Goal: Check status: Check status

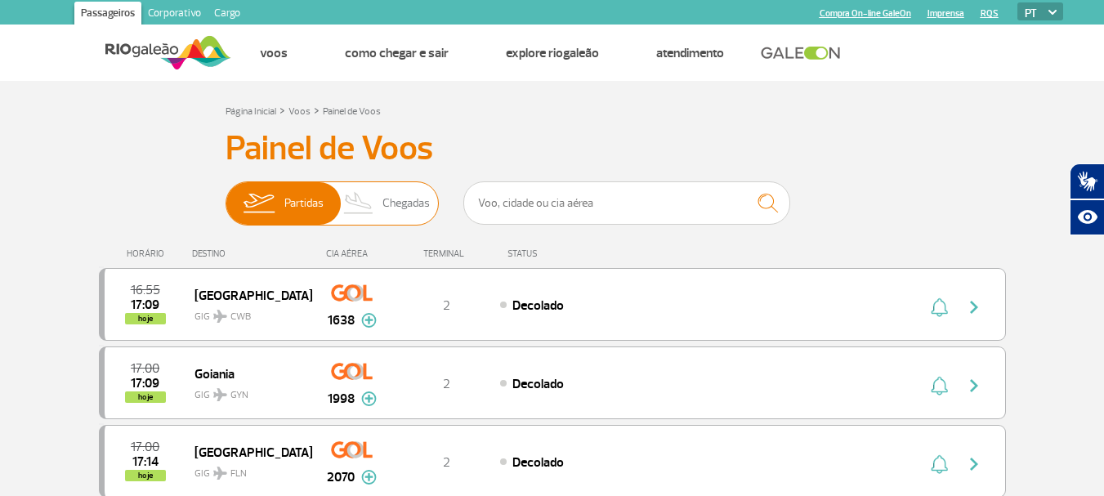
click at [302, 206] on span "Partidas" at bounding box center [303, 203] width 39 height 42
click at [226, 195] on input "Partidas Chegadas" at bounding box center [226, 195] width 0 height 0
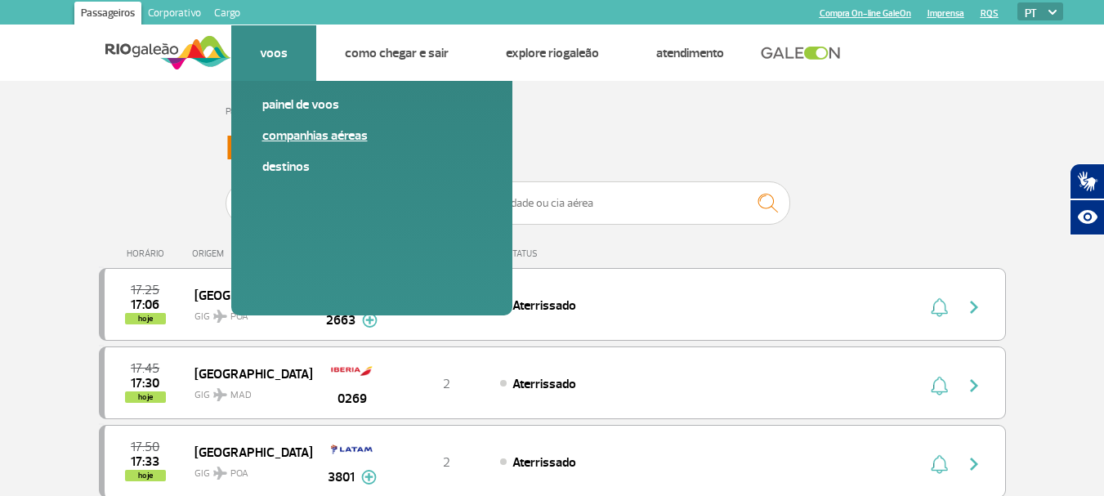
click at [289, 132] on link "Companhias Aéreas" at bounding box center [371, 136] width 219 height 18
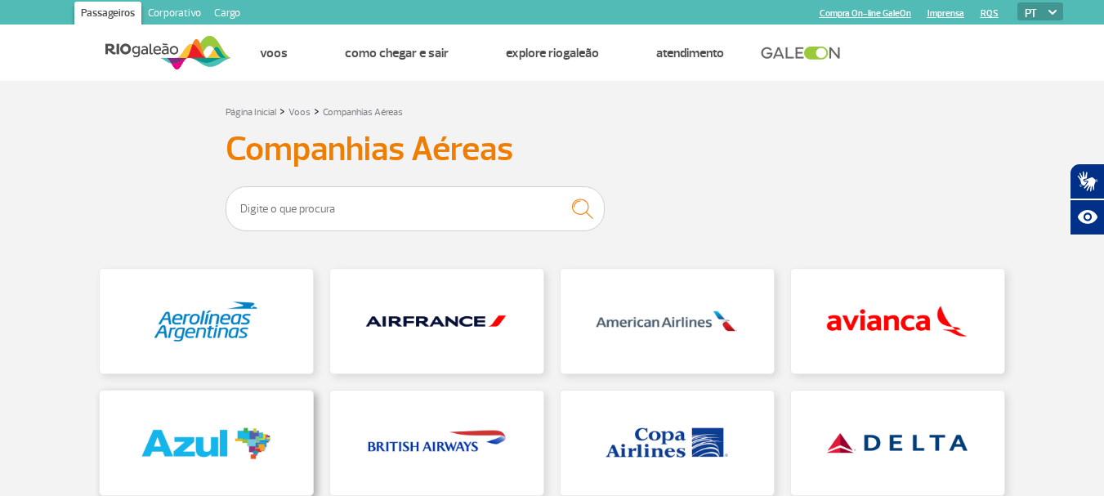
click at [170, 451] on link at bounding box center [206, 443] width 213 height 105
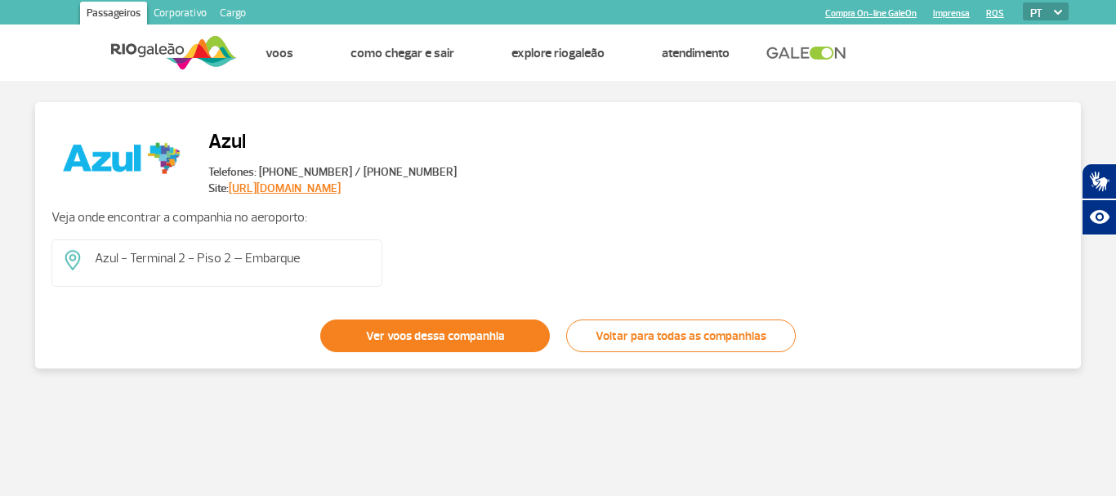
click at [443, 338] on link "Ver voos dessa companhia" at bounding box center [435, 336] width 230 height 33
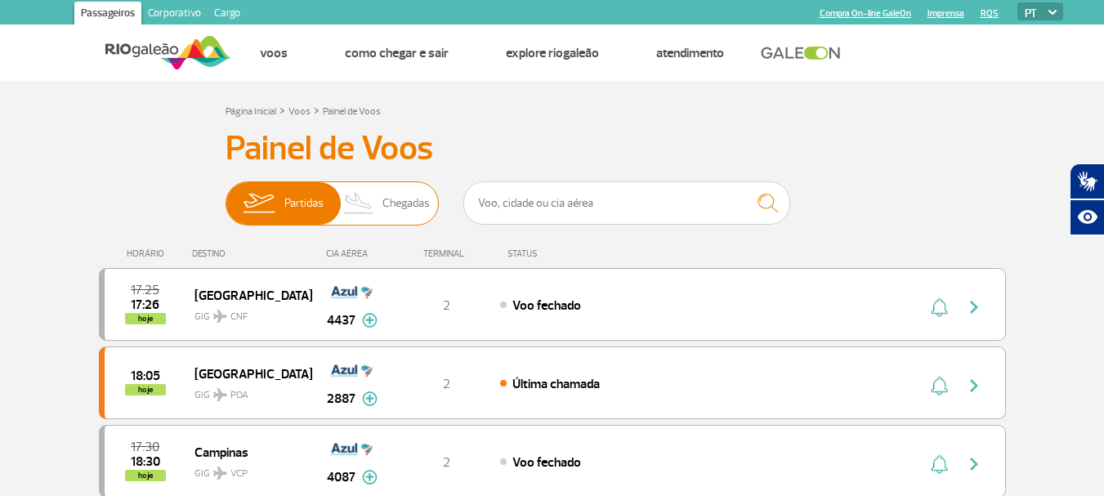
click at [283, 213] on img at bounding box center [258, 203] width 51 height 42
click at [226, 195] on input "Partidas Chegadas" at bounding box center [226, 195] width 0 height 0
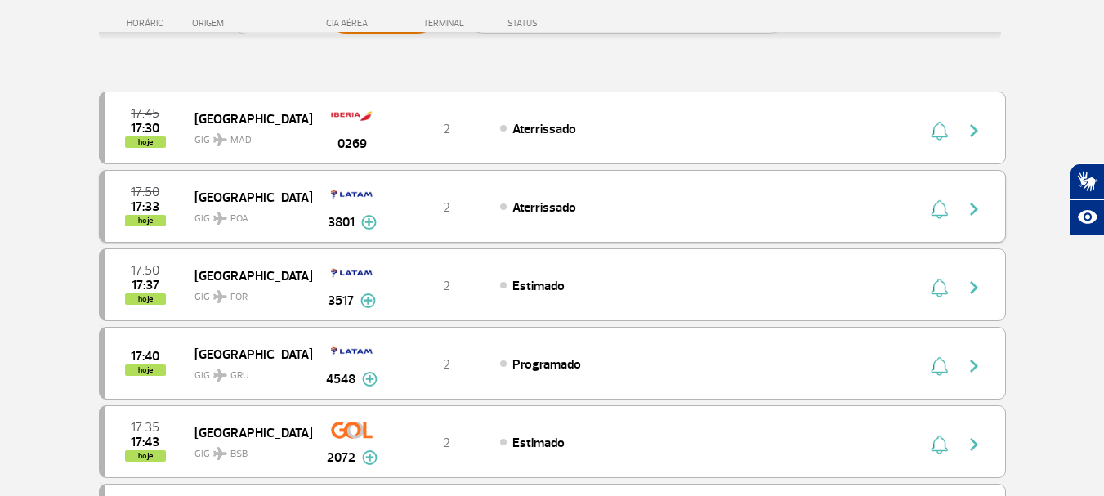
scroll to position [82, 0]
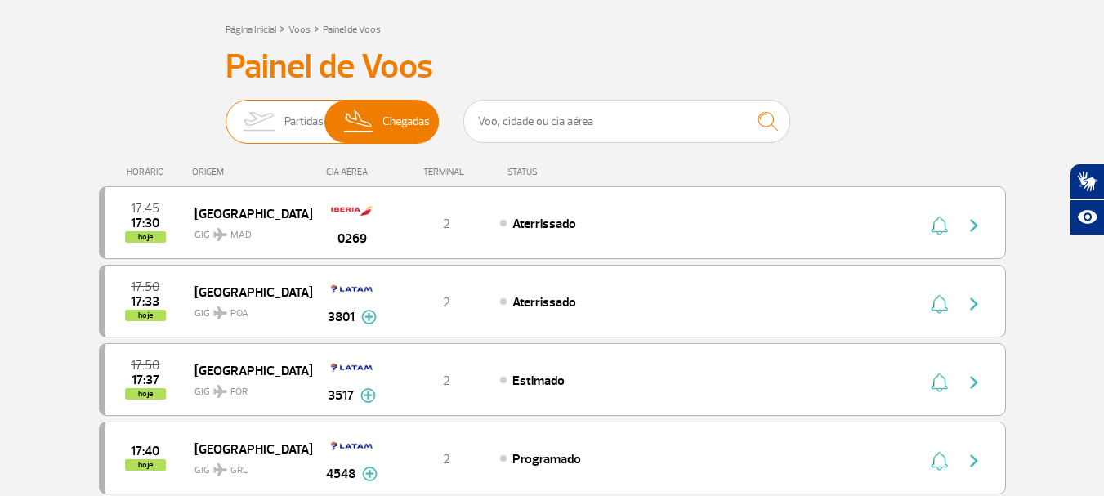
click at [312, 113] on span "Partidas" at bounding box center [303, 122] width 39 height 42
click at [226, 114] on input "Partidas Chegadas" at bounding box center [226, 114] width 0 height 0
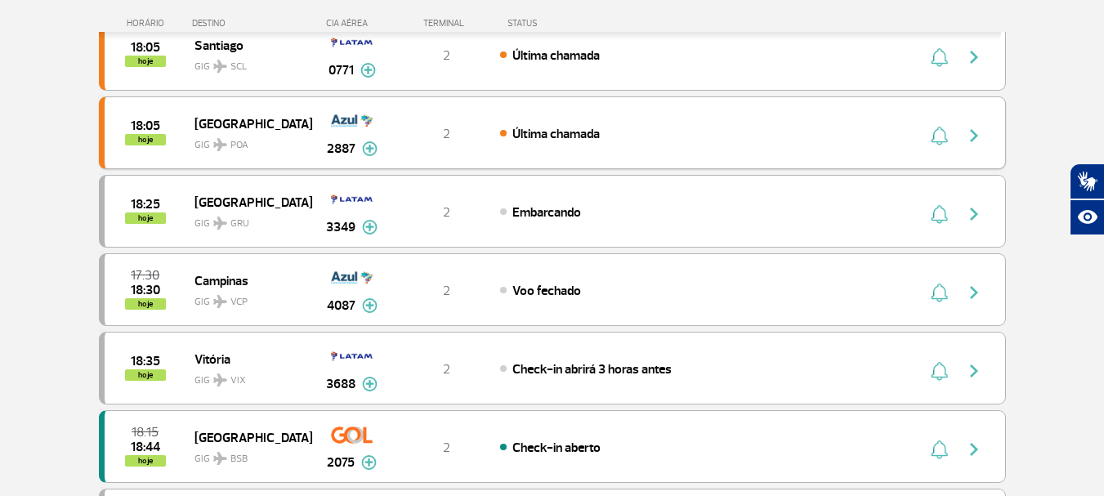
scroll to position [654, 0]
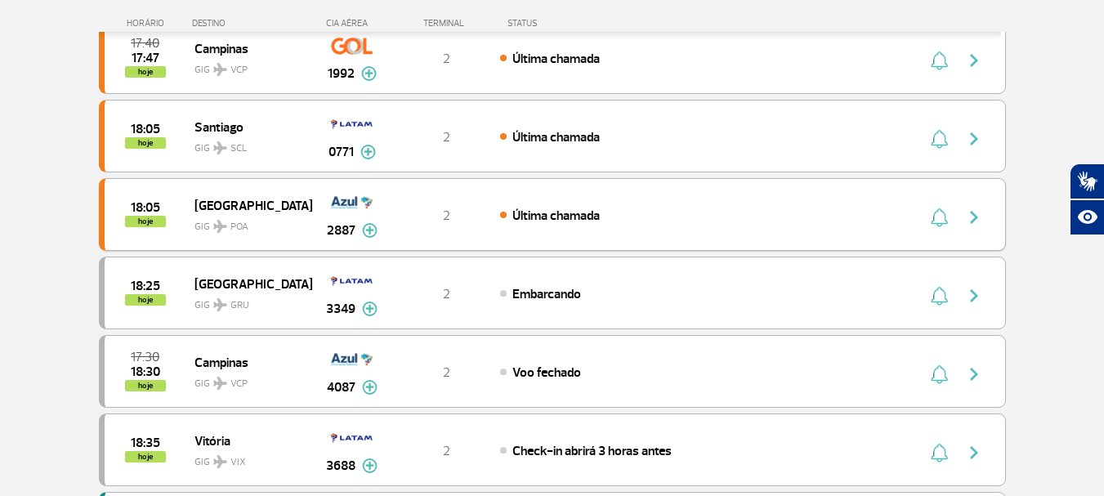
click at [968, 217] on img "button" at bounding box center [974, 218] width 20 height 20
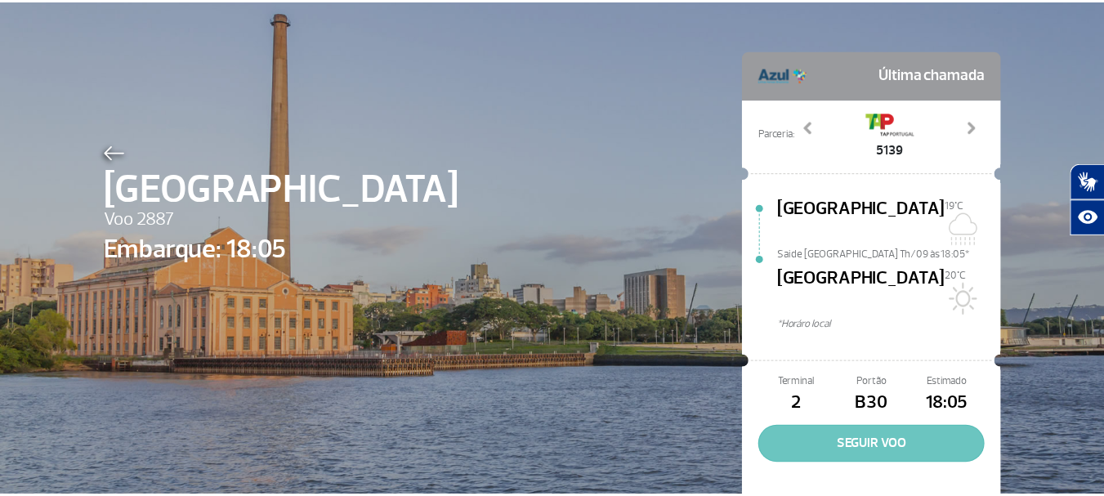
scroll to position [75, 0]
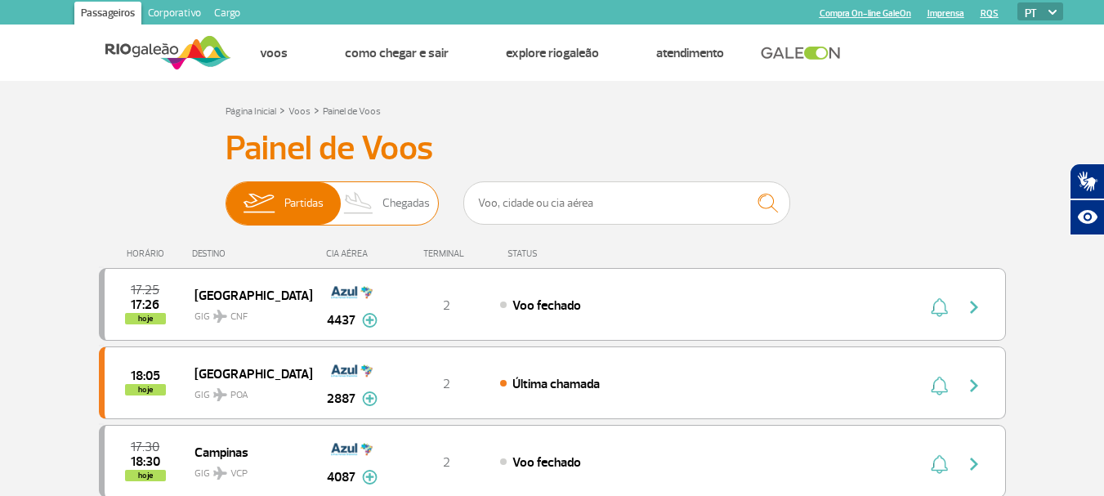
click at [299, 199] on span "Partidas" at bounding box center [303, 203] width 39 height 42
click at [226, 195] on input "Partidas Chegadas" at bounding box center [226, 195] width 0 height 0
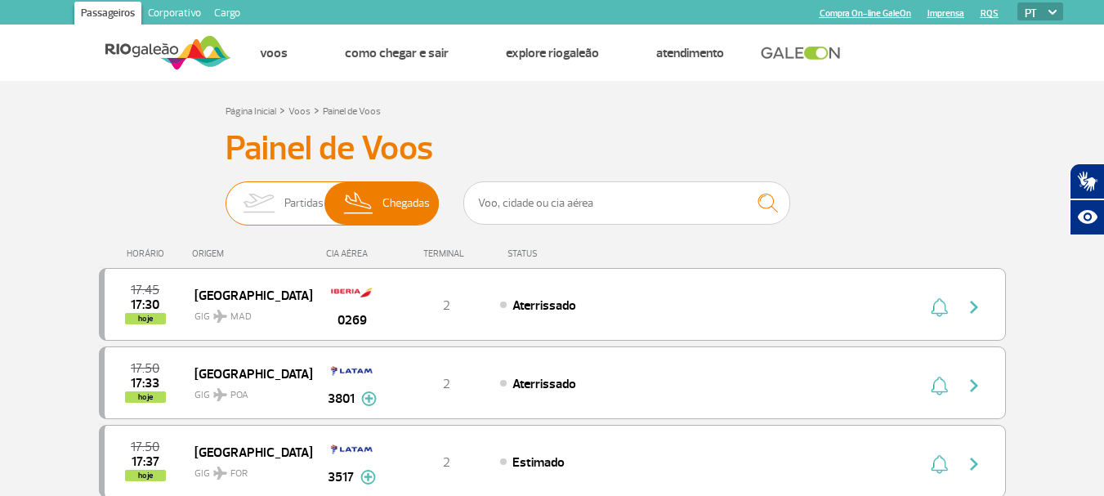
click at [292, 205] on span "Partidas" at bounding box center [303, 203] width 39 height 42
click at [226, 195] on input "Partidas Chegadas" at bounding box center [226, 195] width 0 height 0
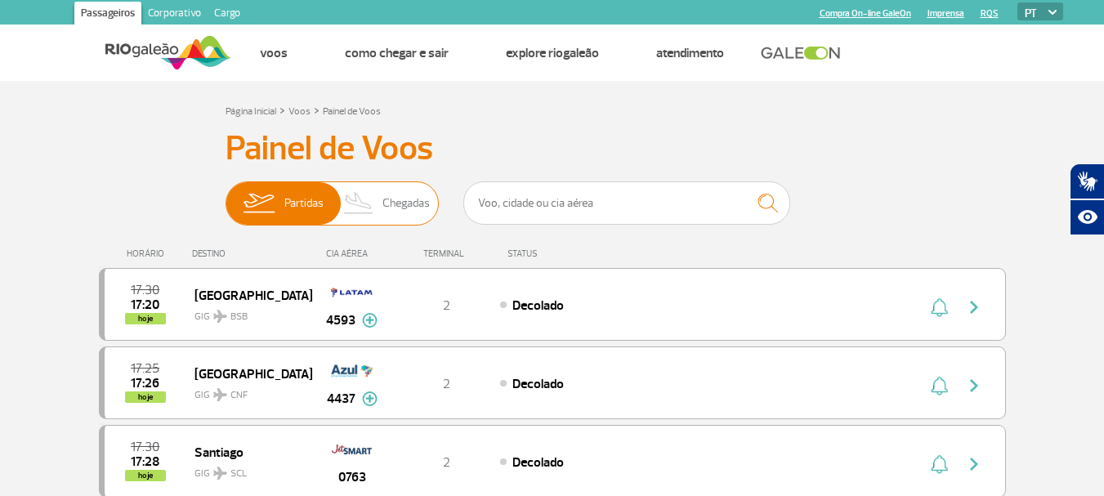
click at [402, 210] on span "Chegadas" at bounding box center [405, 203] width 47 height 42
click at [226, 195] on input "Partidas Chegadas" at bounding box center [226, 195] width 0 height 0
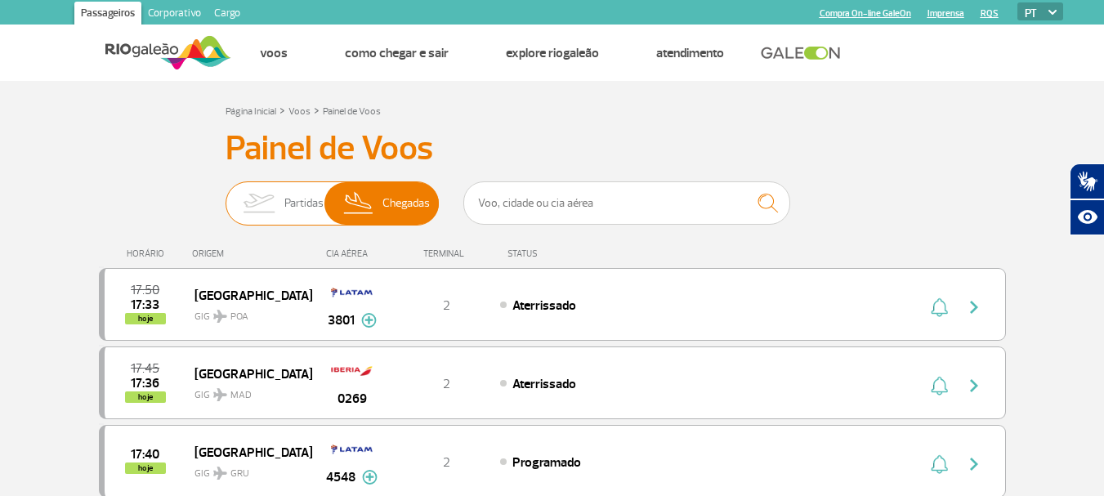
click at [293, 199] on span "Partidas" at bounding box center [303, 203] width 39 height 42
click at [226, 195] on input "Partidas Chegadas" at bounding box center [226, 195] width 0 height 0
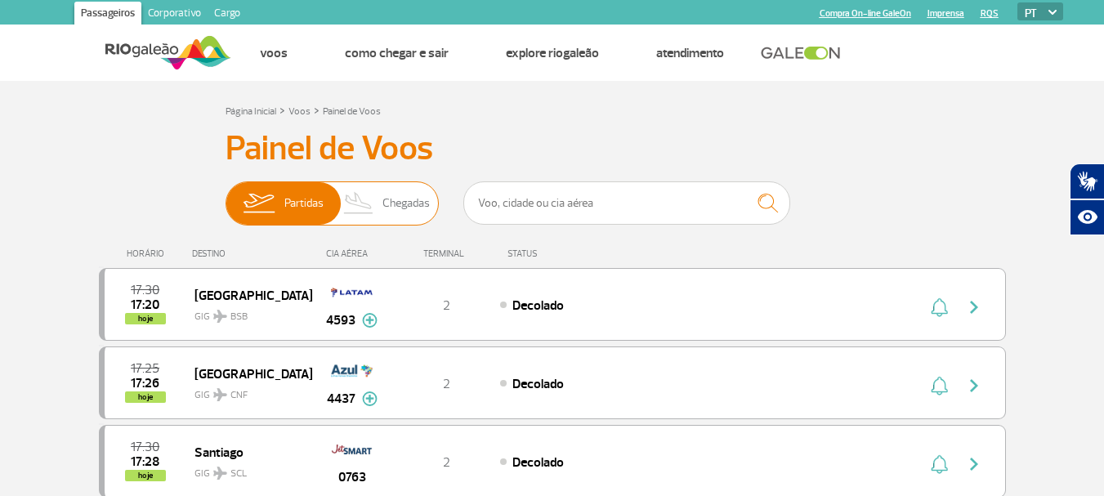
click at [405, 199] on span "Chegadas" at bounding box center [405, 203] width 47 height 42
click at [226, 195] on input "Partidas Chegadas" at bounding box center [226, 195] width 0 height 0
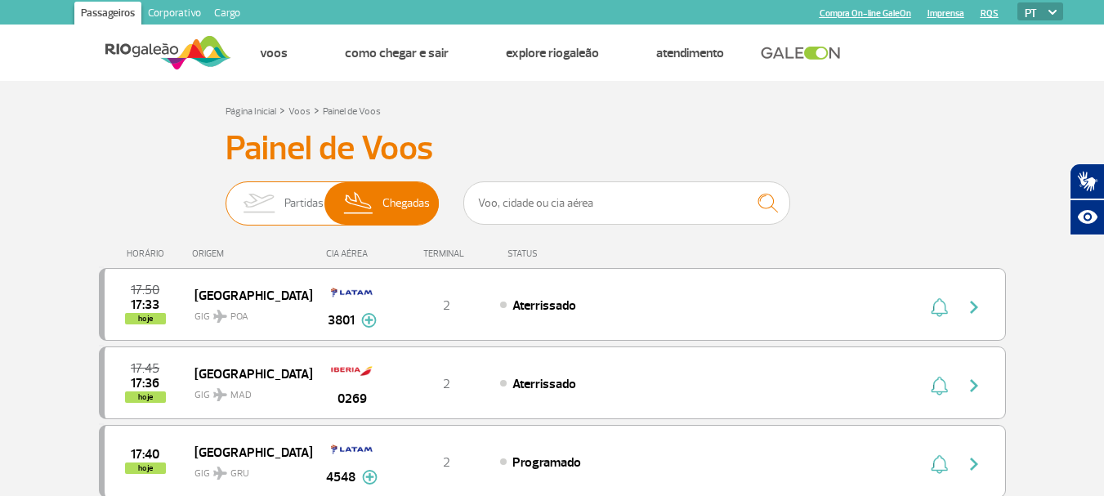
click at [307, 206] on span "Partidas" at bounding box center [303, 203] width 39 height 42
click at [226, 195] on input "Partidas Chegadas" at bounding box center [226, 195] width 0 height 0
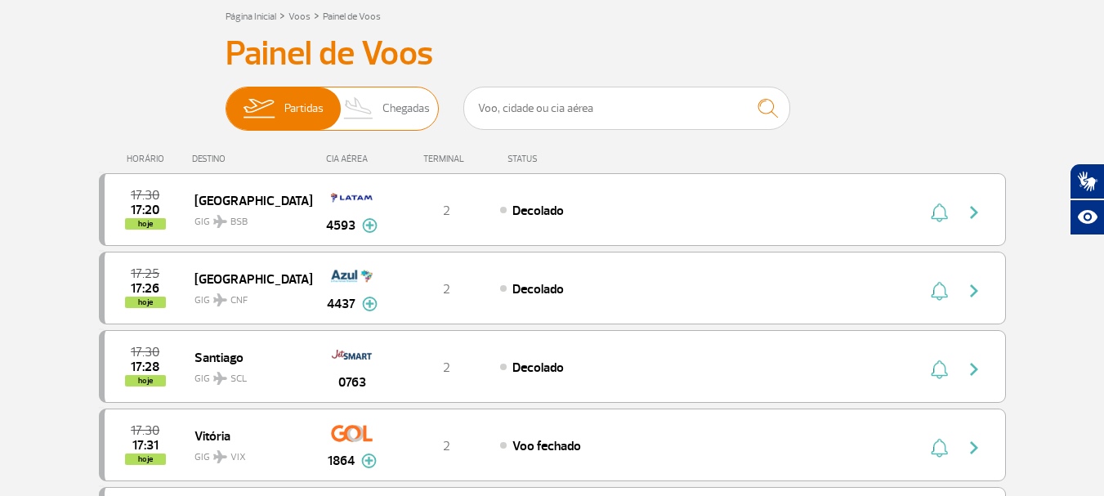
scroll to position [82, 0]
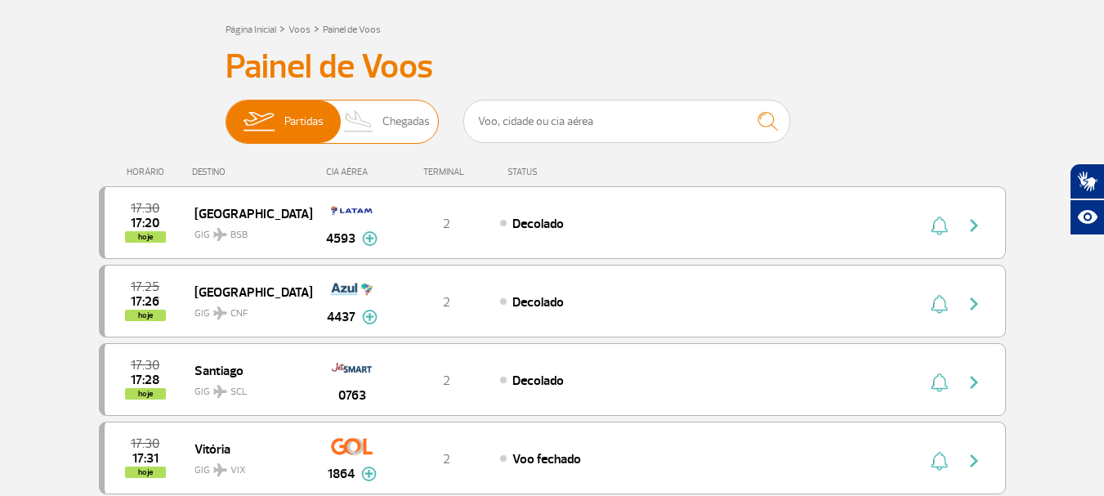
drag, startPoint x: 393, startPoint y: 118, endPoint x: 376, endPoint y: 130, distance: 21.1
click at [393, 119] on span "Chegadas" at bounding box center [405, 122] width 47 height 42
click at [226, 114] on input "Partidas Chegadas" at bounding box center [226, 114] width 0 height 0
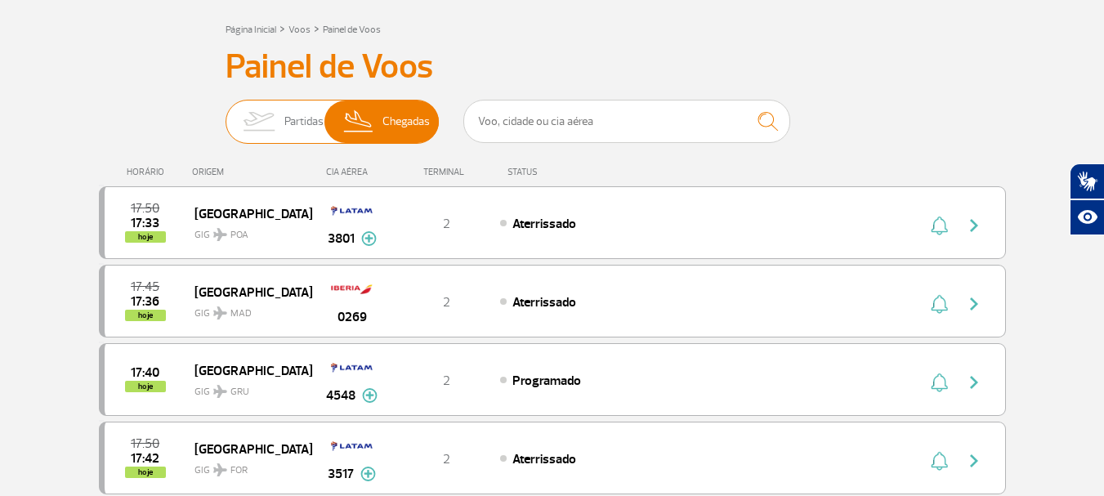
click at [288, 119] on span "Partidas" at bounding box center [303, 122] width 39 height 42
click at [226, 114] on input "Partidas Chegadas" at bounding box center [226, 114] width 0 height 0
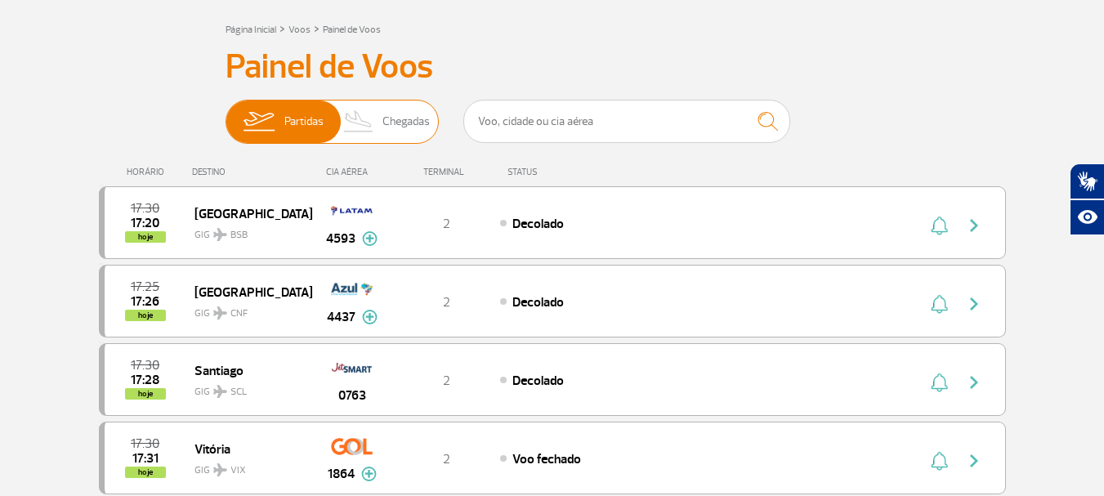
click at [386, 133] on span "Chegadas" at bounding box center [405, 122] width 47 height 42
click at [226, 114] on input "Partidas Chegadas" at bounding box center [226, 114] width 0 height 0
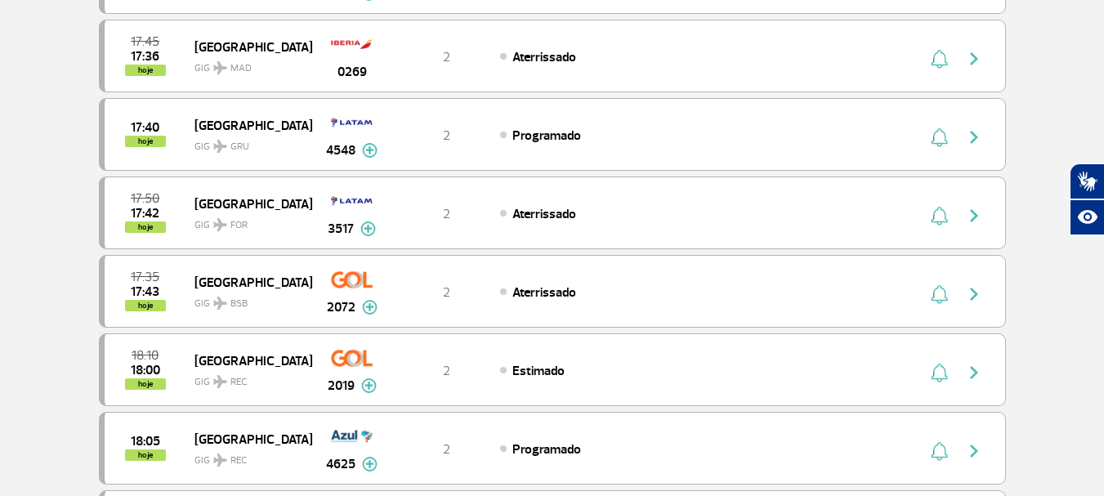
scroll to position [0, 0]
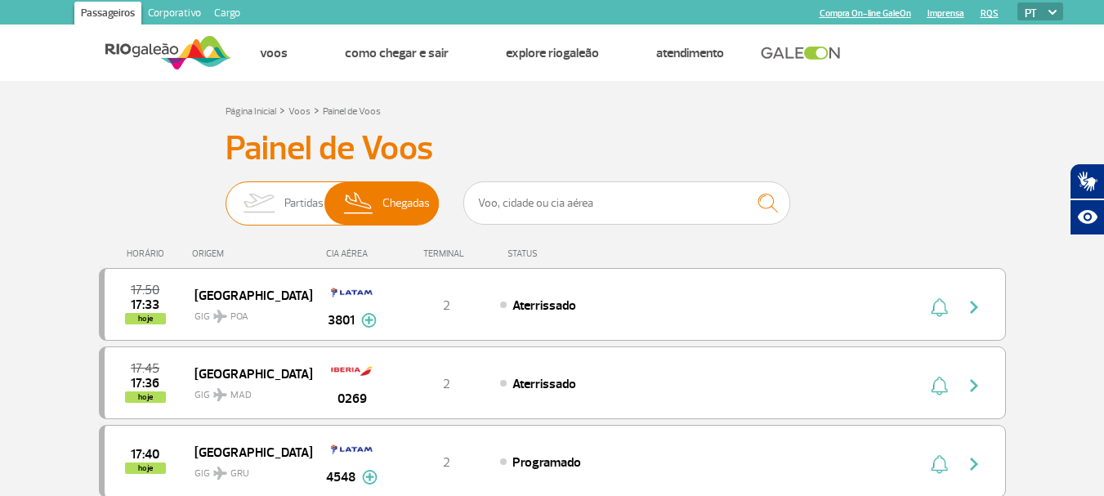
click at [283, 198] on img at bounding box center [258, 203] width 51 height 42
click at [226, 195] on input "Partidas Chegadas" at bounding box center [226, 195] width 0 height 0
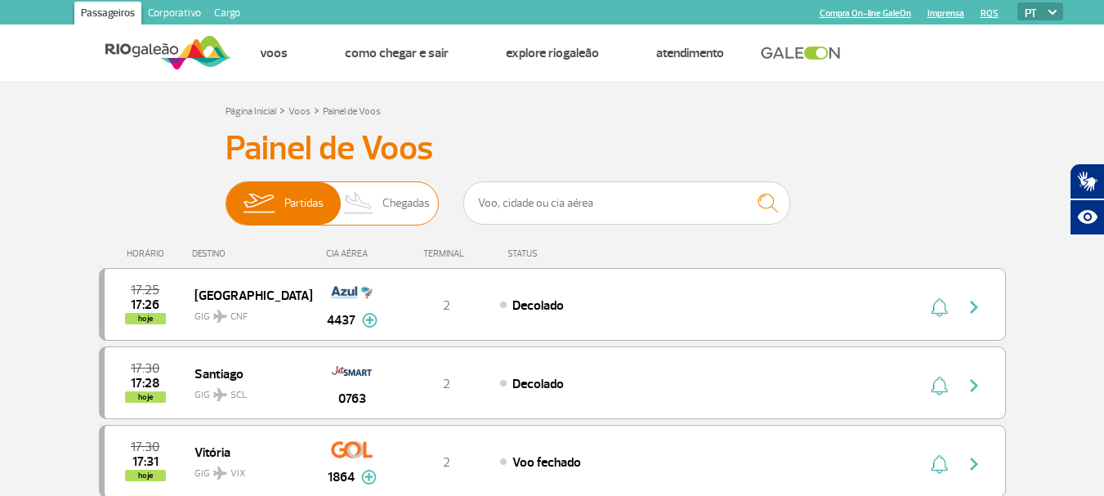
click at [396, 201] on span "Chegadas" at bounding box center [405, 203] width 47 height 42
click at [226, 195] on input "Partidas Chegadas" at bounding box center [226, 195] width 0 height 0
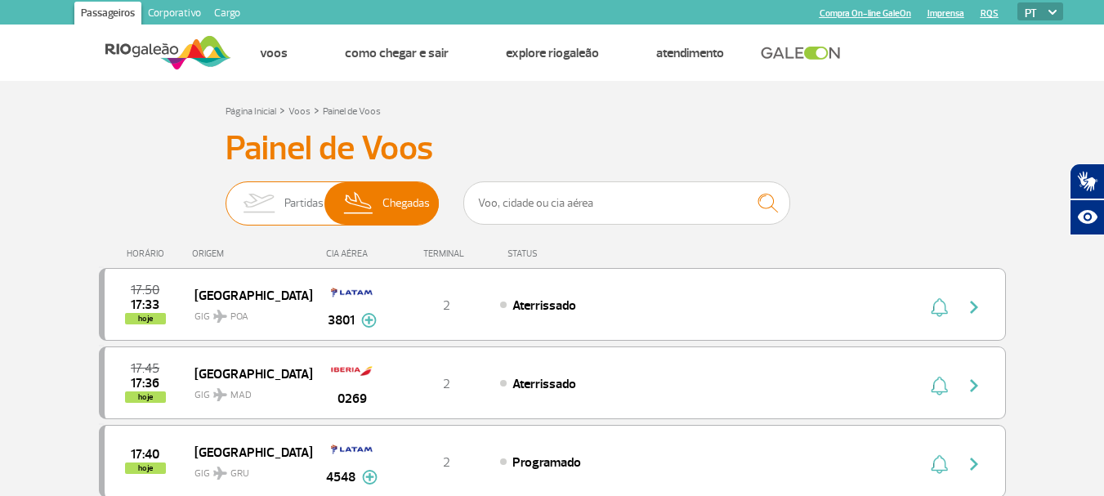
click at [294, 198] on span "Partidas" at bounding box center [303, 203] width 39 height 42
click at [226, 195] on input "Partidas Chegadas" at bounding box center [226, 195] width 0 height 0
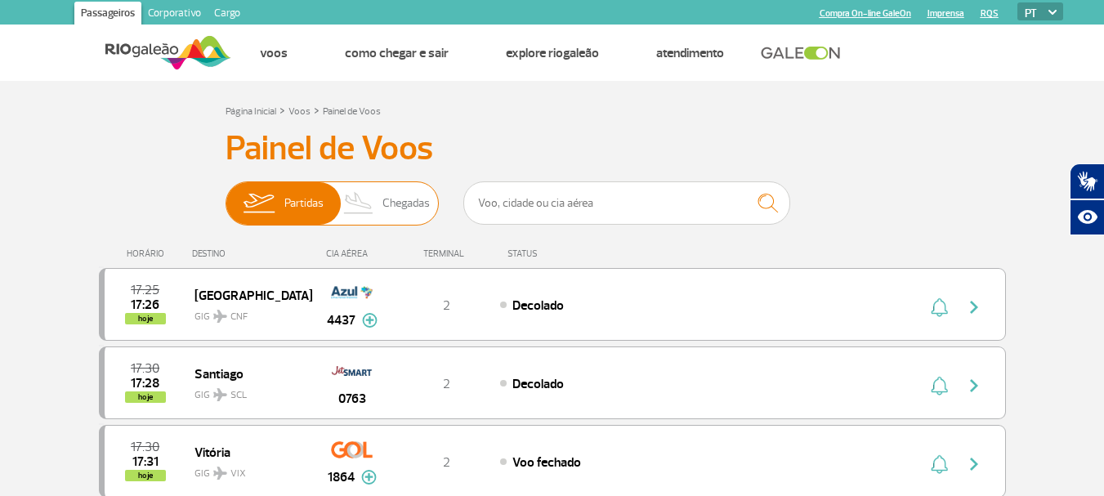
click at [399, 197] on span "Chegadas" at bounding box center [405, 203] width 47 height 42
click at [226, 195] on input "Partidas Chegadas" at bounding box center [226, 195] width 0 height 0
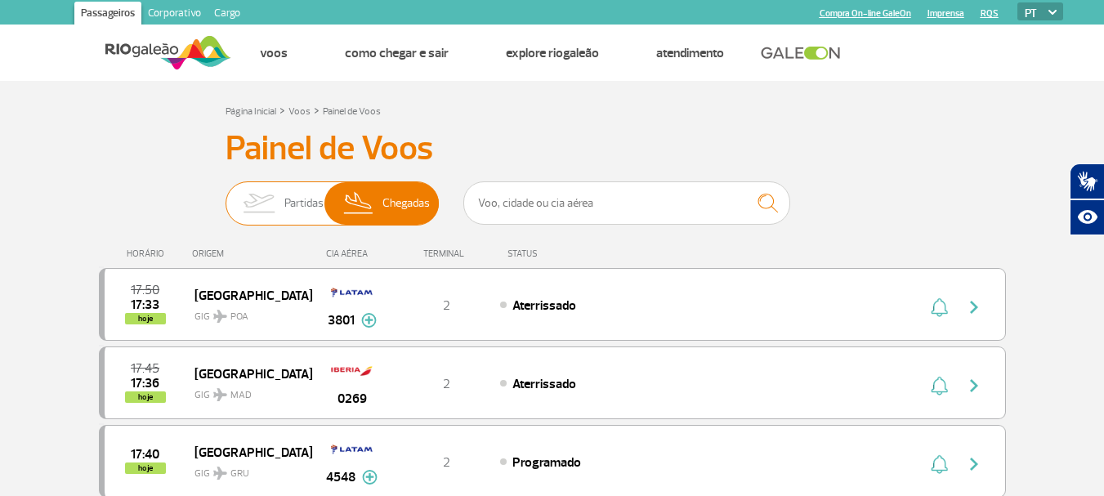
click at [284, 199] on span "Partidas" at bounding box center [303, 203] width 39 height 42
click at [226, 195] on input "Partidas Chegadas" at bounding box center [226, 195] width 0 height 0
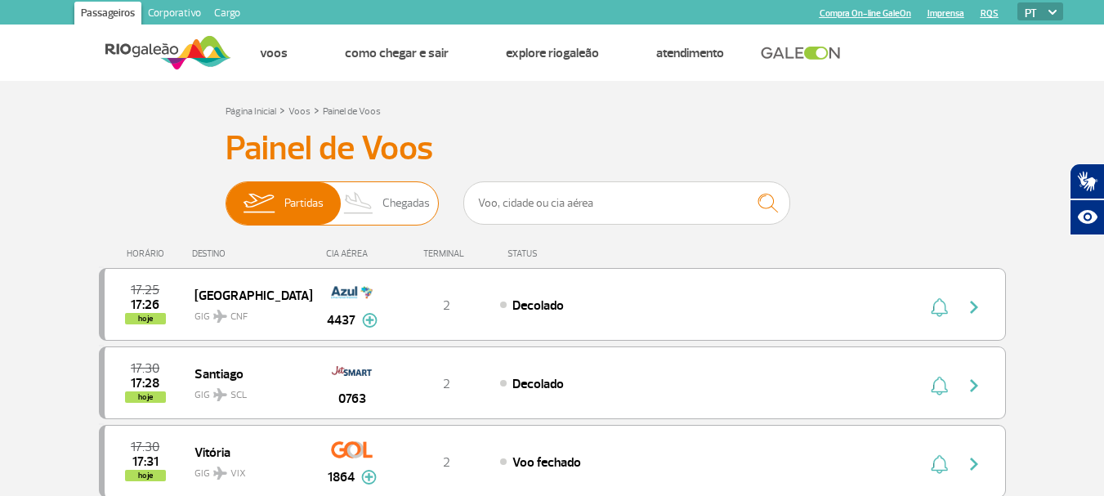
click at [383, 203] on span "Chegadas" at bounding box center [405, 203] width 47 height 42
click at [226, 195] on input "Partidas Chegadas" at bounding box center [226, 195] width 0 height 0
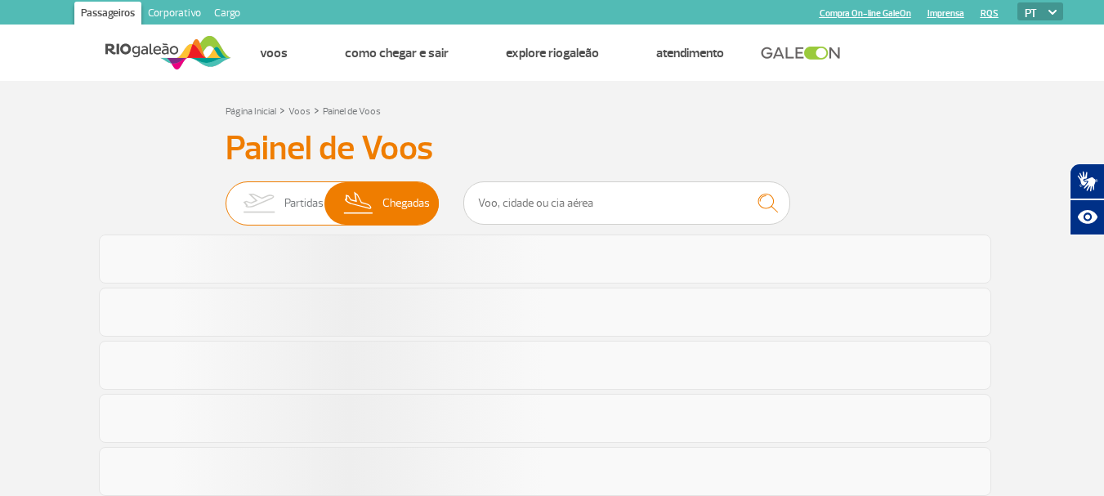
click at [312, 200] on span "Partidas" at bounding box center [303, 203] width 39 height 42
click at [226, 195] on input "Partidas Chegadas" at bounding box center [226, 195] width 0 height 0
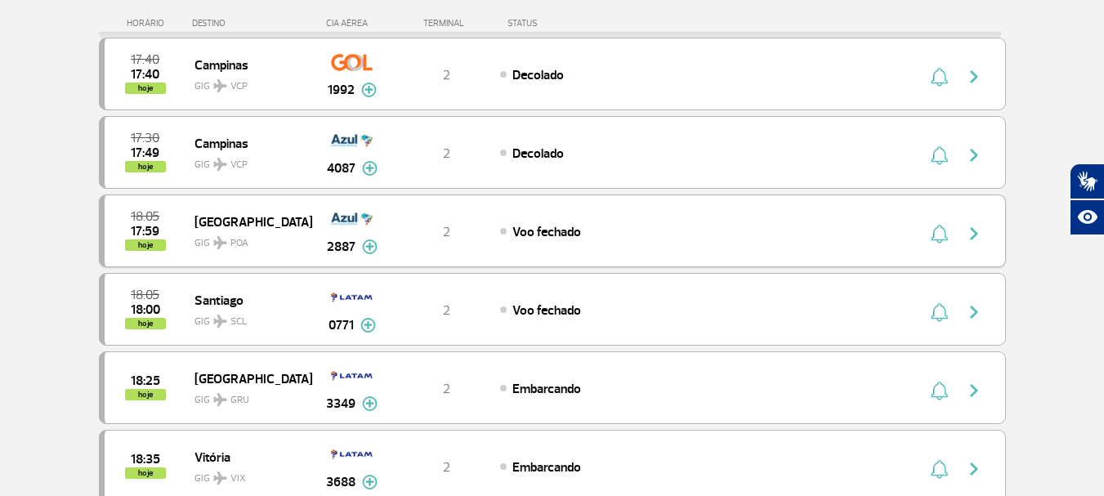
scroll to position [327, 0]
